Goal: Information Seeking & Learning: Learn about a topic

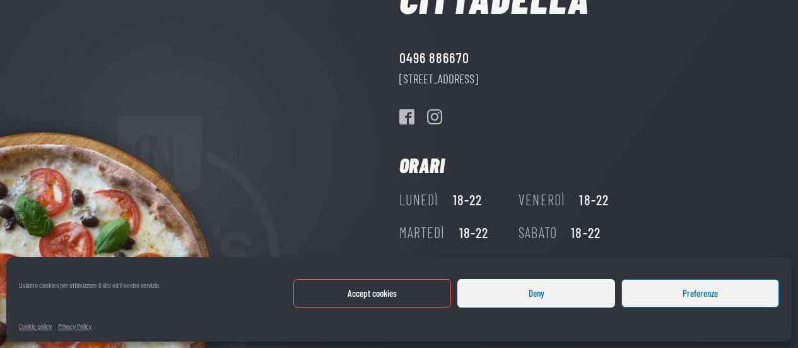
scroll to position [235, 0]
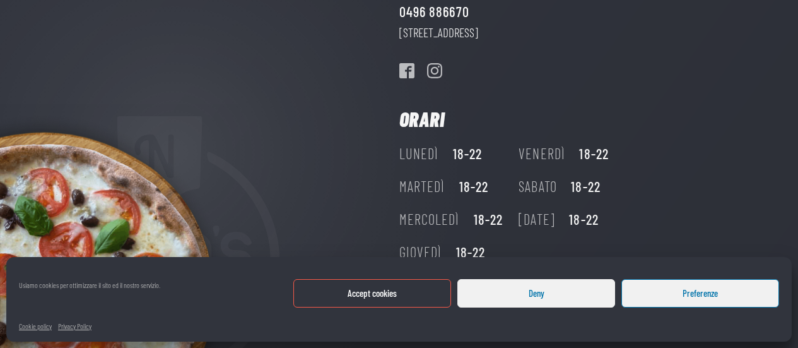
click at [481, 293] on button "Deny" at bounding box center [536, 293] width 158 height 28
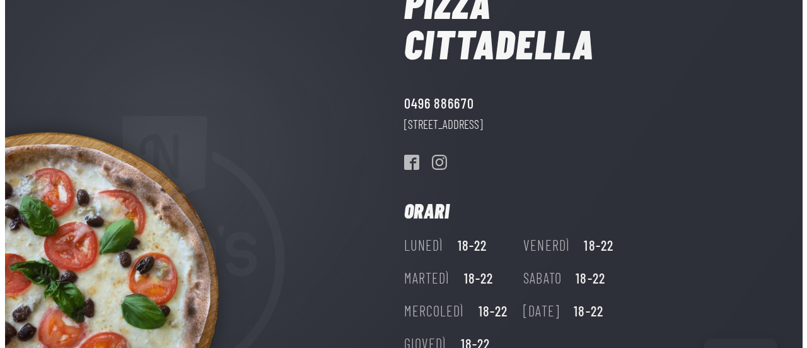
scroll to position [0, 0]
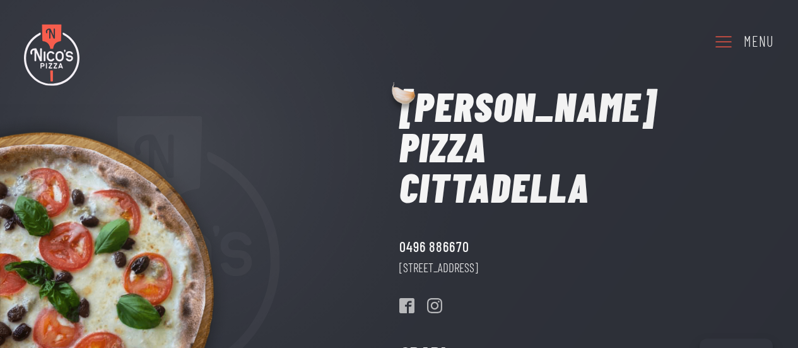
click at [732, 39] on icon at bounding box center [723, 41] width 20 height 35
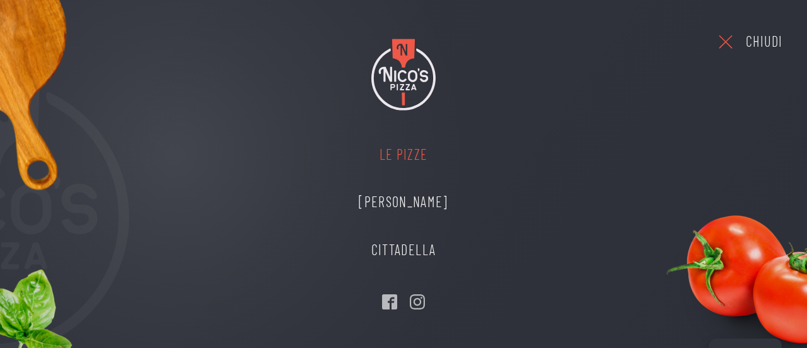
click at [413, 153] on link "Le Pizze" at bounding box center [403, 155] width 114 height 48
click at [423, 245] on link "Cittadella" at bounding box center [403, 250] width 114 height 48
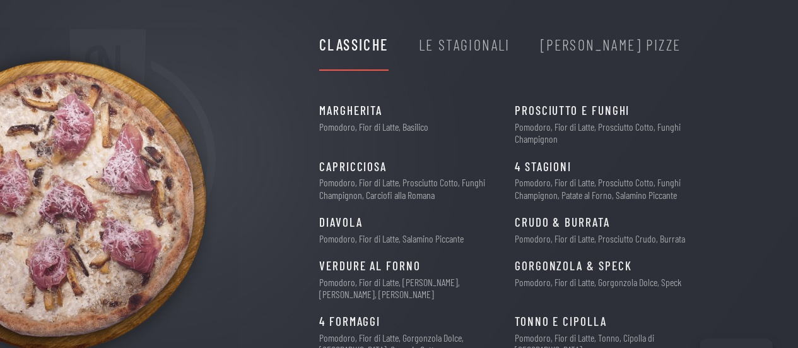
scroll to position [63, 0]
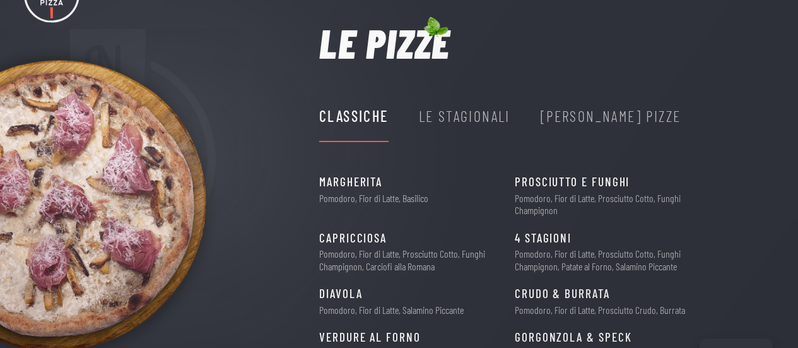
click at [484, 117] on div "Le Stagionali" at bounding box center [464, 116] width 91 height 24
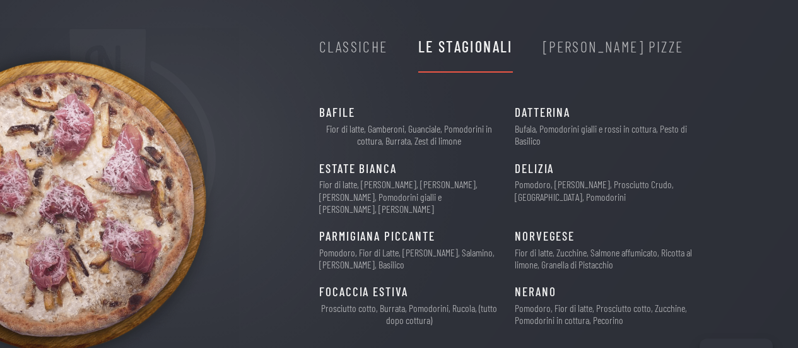
scroll to position [126, 0]
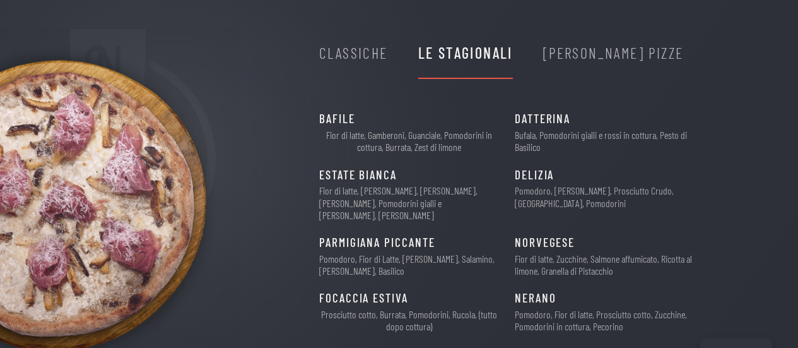
click at [602, 54] on div "[PERSON_NAME] Pizze" at bounding box center [613, 53] width 141 height 24
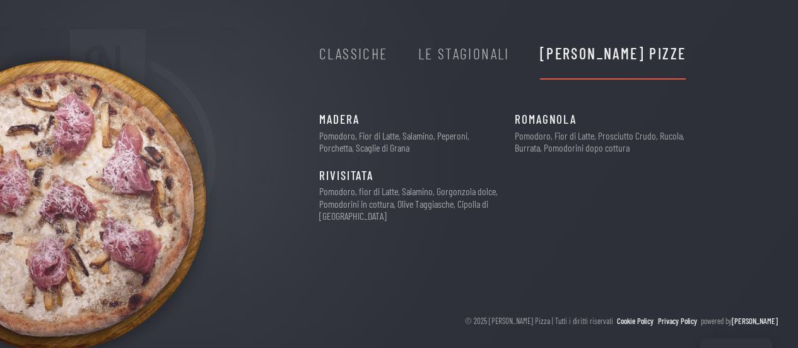
click at [466, 54] on div "Le Stagionali" at bounding box center [463, 54] width 91 height 24
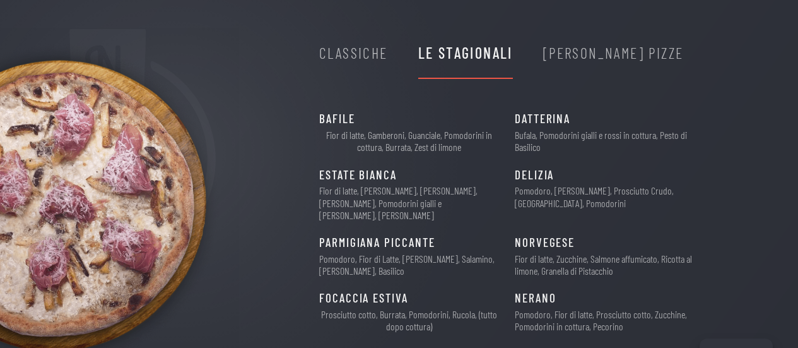
click at [376, 60] on div "Classiche" at bounding box center [353, 53] width 69 height 24
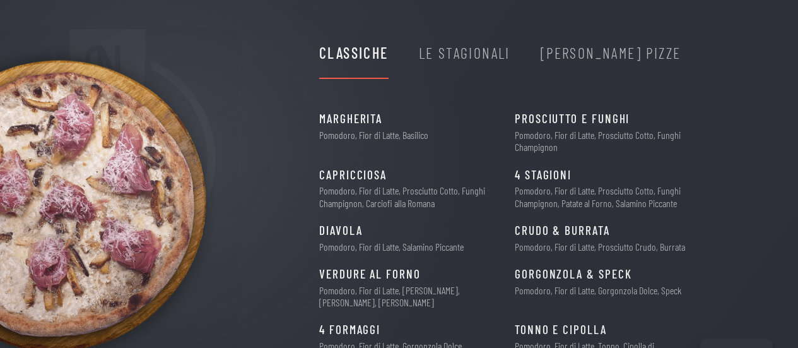
click at [471, 58] on div "Le Stagionali" at bounding box center [464, 53] width 91 height 24
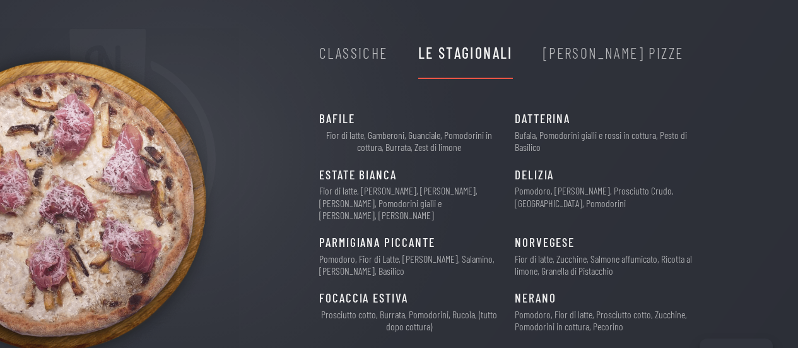
click at [580, 58] on div "[PERSON_NAME] Pizze" at bounding box center [613, 53] width 141 height 24
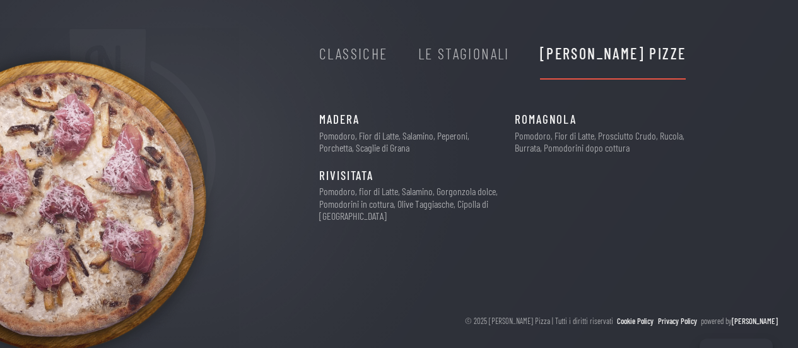
click at [378, 56] on div "Classiche" at bounding box center [353, 54] width 69 height 24
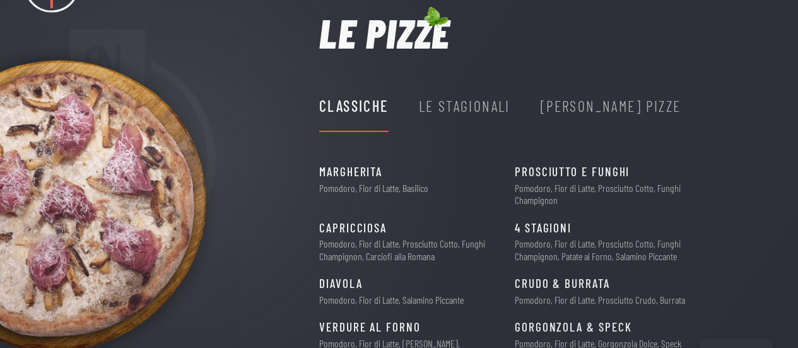
scroll to position [63, 0]
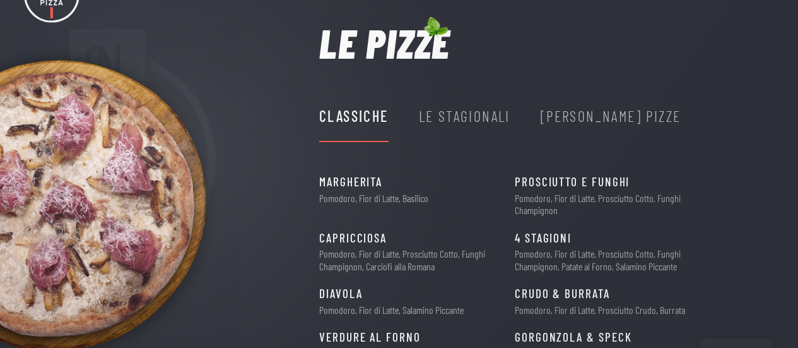
click at [462, 115] on div "Le Stagionali" at bounding box center [464, 116] width 91 height 24
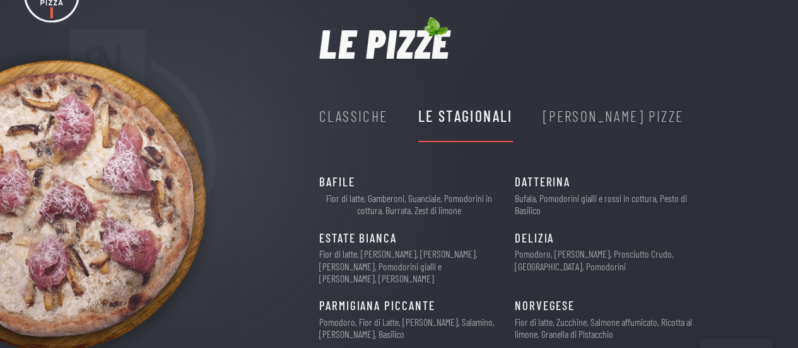
click at [593, 119] on div "[PERSON_NAME] Pizze" at bounding box center [613, 116] width 141 height 24
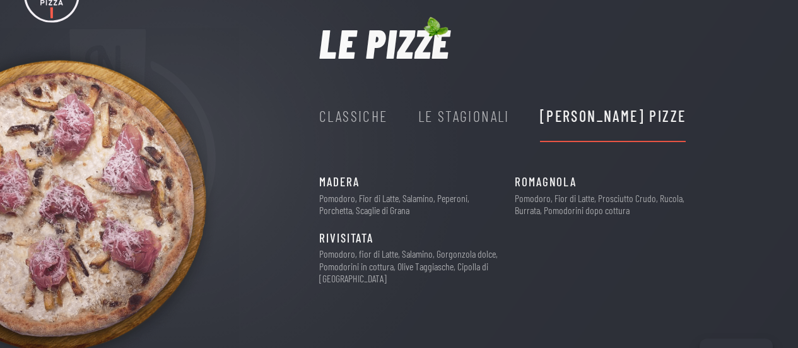
scroll to position [126, 0]
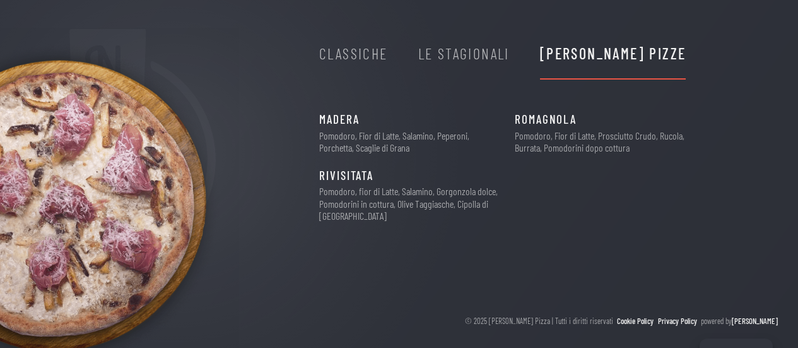
click at [376, 51] on div "Classiche" at bounding box center [353, 54] width 69 height 24
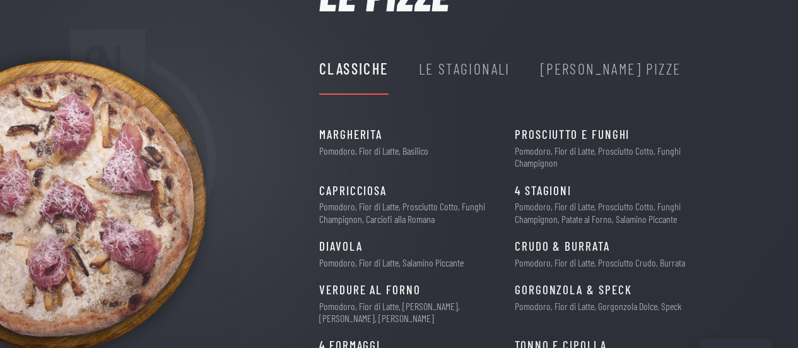
scroll to position [0, 0]
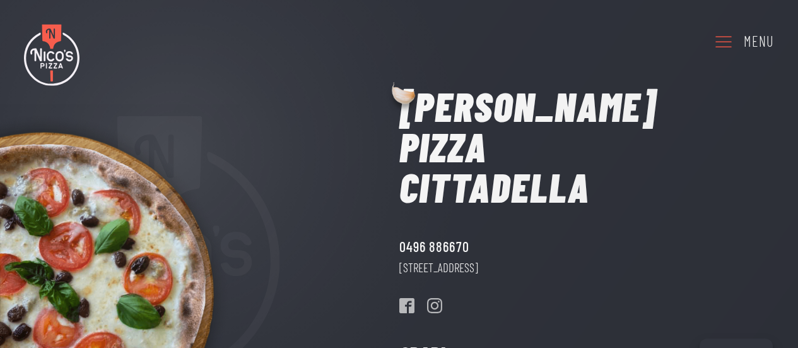
click at [725, 37] on use at bounding box center [723, 41] width 16 height 11
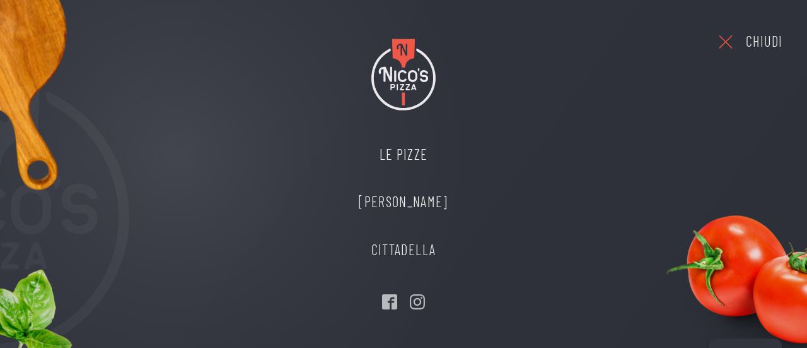
click at [728, 38] on icon at bounding box center [726, 41] width 20 height 35
